Goal: Information Seeking & Learning: Learn about a topic

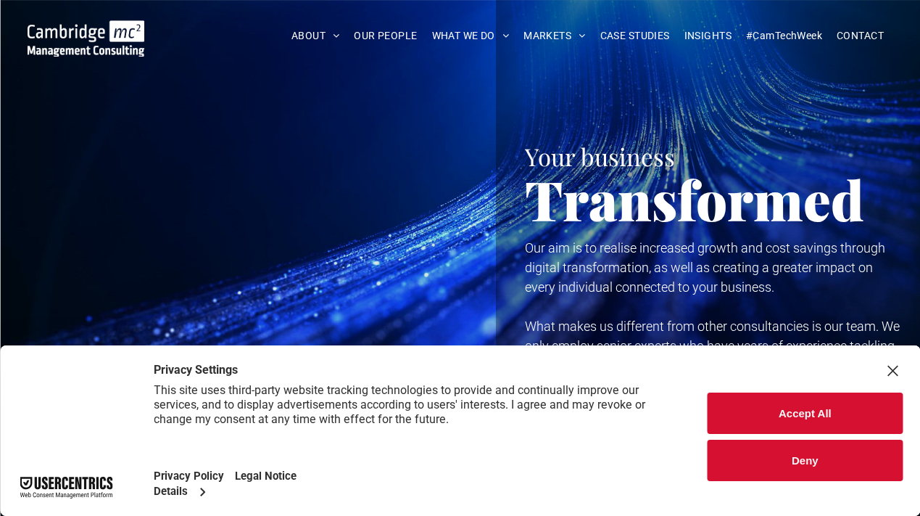
click at [745, 408] on button "Accept All" at bounding box center [805, 412] width 195 height 41
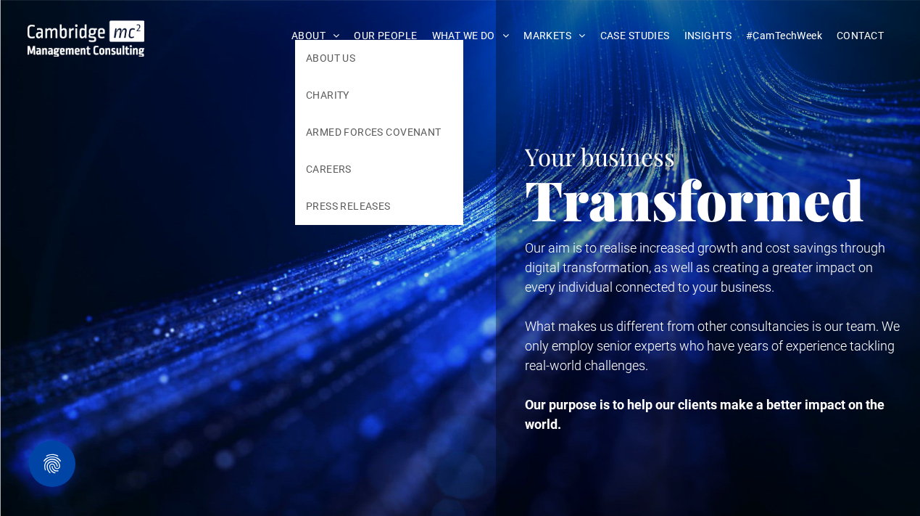
click at [505, 366] on div "Your business Transformed Your business Transformed Our aim is to realise incre…" at bounding box center [708, 264] width 424 height 528
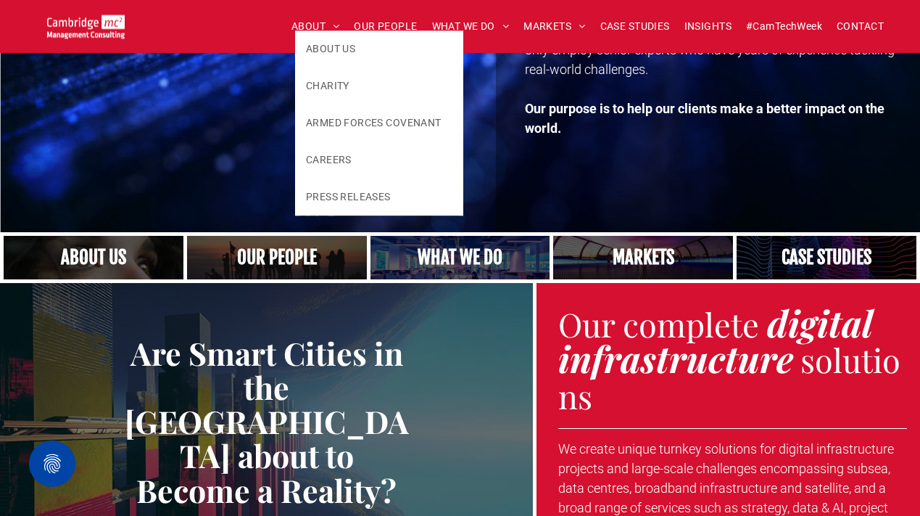
scroll to position [566, 0]
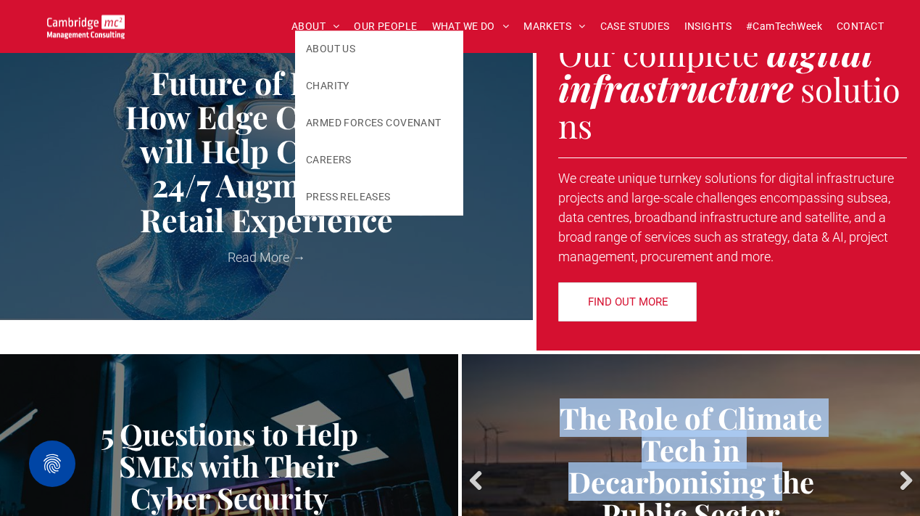
drag, startPoint x: 753, startPoint y: 357, endPoint x: 780, endPoint y: 500, distance: 144.6
click at [780, 500] on div "The Role of Climate Tech in Decarbonising the Public Sector by Pete Nisbet • 3 …" at bounding box center [691, 481] width 458 height 254
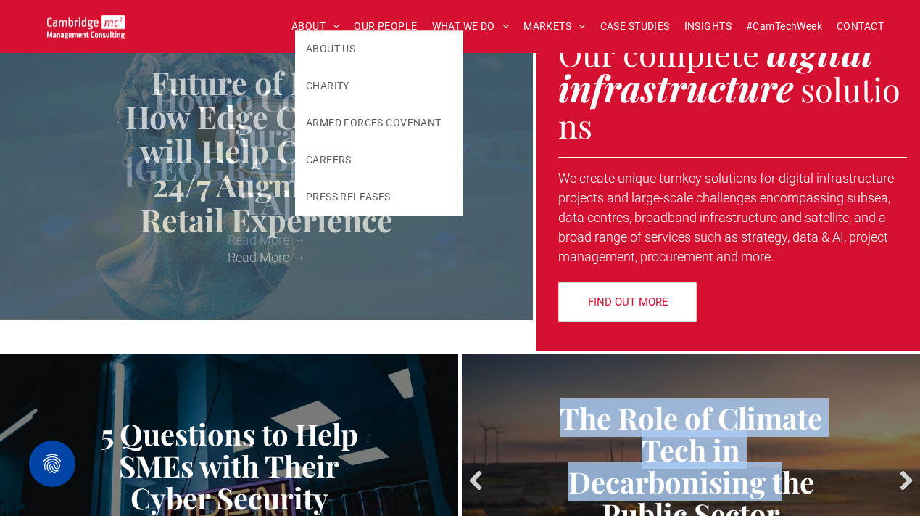
click at [804, 426] on link "The Role of Climate Tech in Decarbonising the Public Sector" at bounding box center [691, 466] width 436 height 128
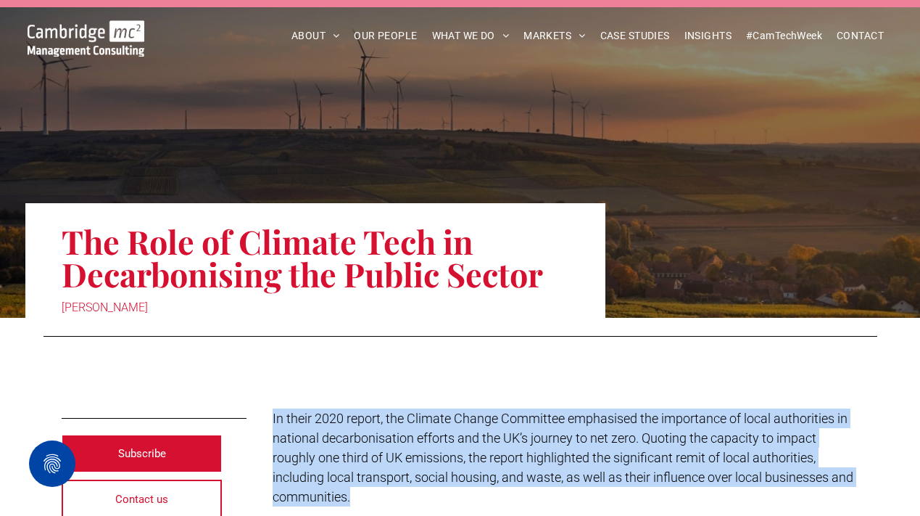
drag, startPoint x: 789, startPoint y: 365, endPoint x: 785, endPoint y: 499, distance: 134.2
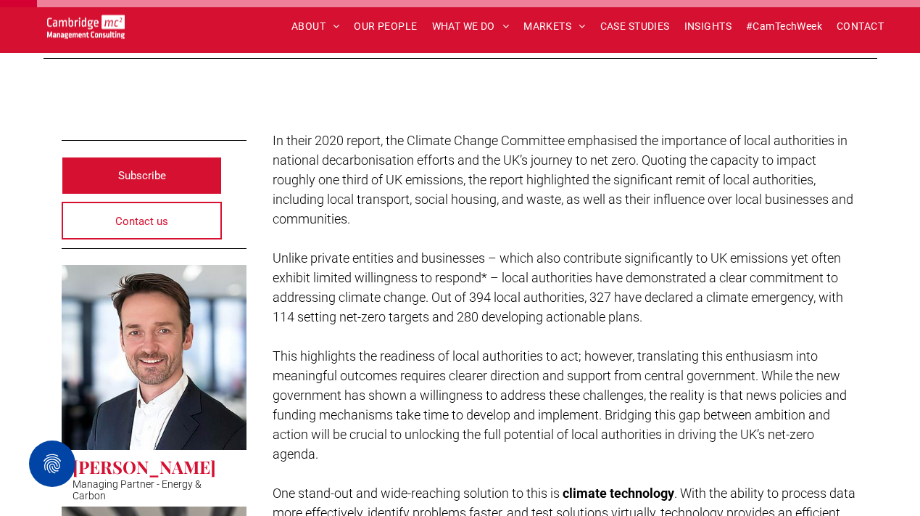
scroll to position [552, 0]
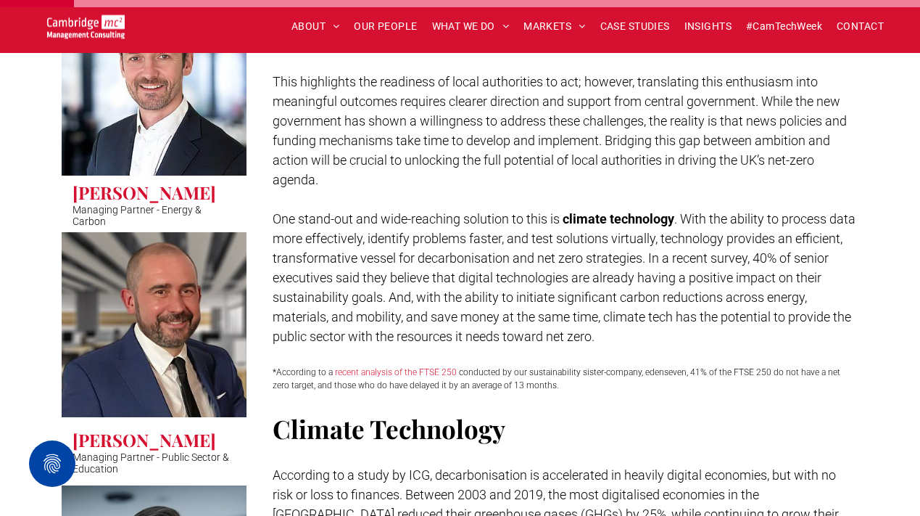
click at [91, 17] on img at bounding box center [86, 27] width 78 height 24
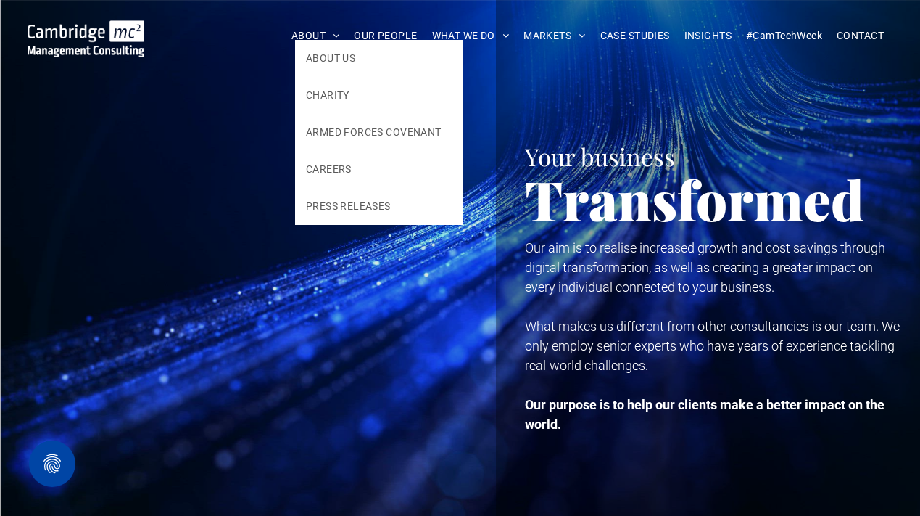
click at [342, 165] on div at bounding box center [252, 264] width 446 height 528
click at [333, 167] on div at bounding box center [252, 264] width 446 height 528
click at [304, 171] on div at bounding box center [252, 264] width 446 height 528
